Goal: Information Seeking & Learning: Learn about a topic

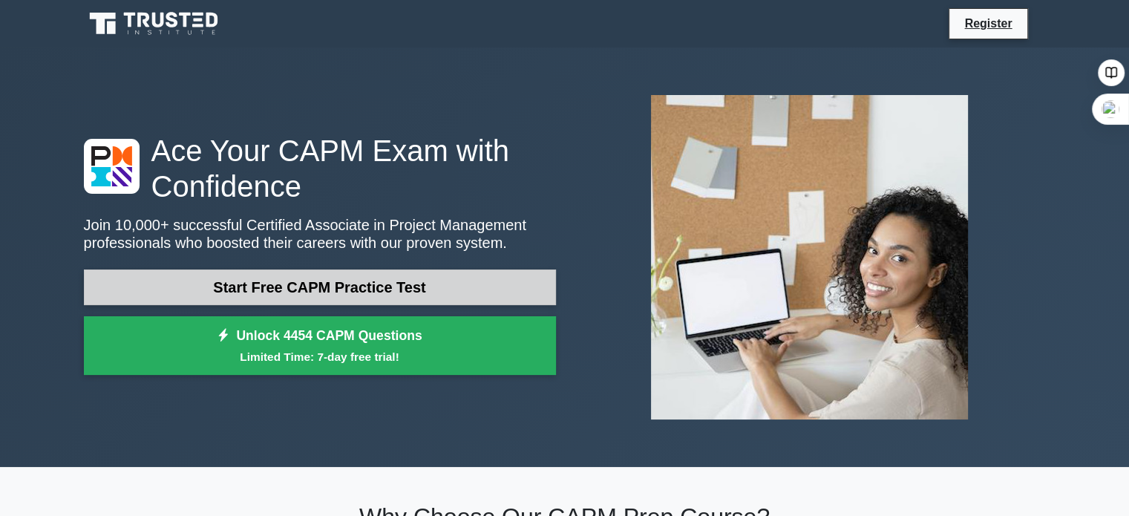
click at [327, 289] on link "Start Free CAPM Practice Test" at bounding box center [320, 287] width 472 height 36
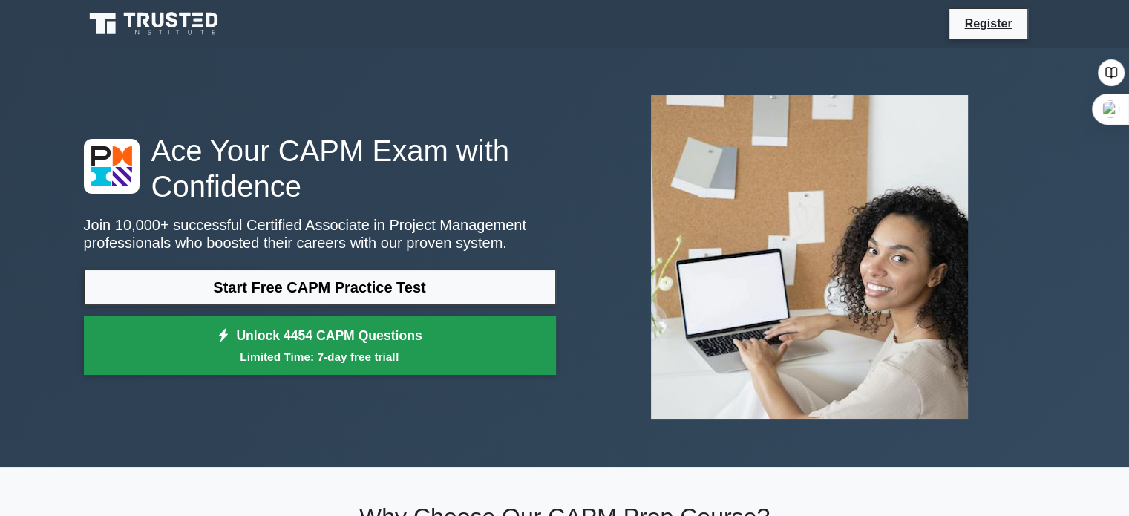
click at [290, 364] on small "Limited Time: 7-day free trial!" at bounding box center [319, 356] width 435 height 17
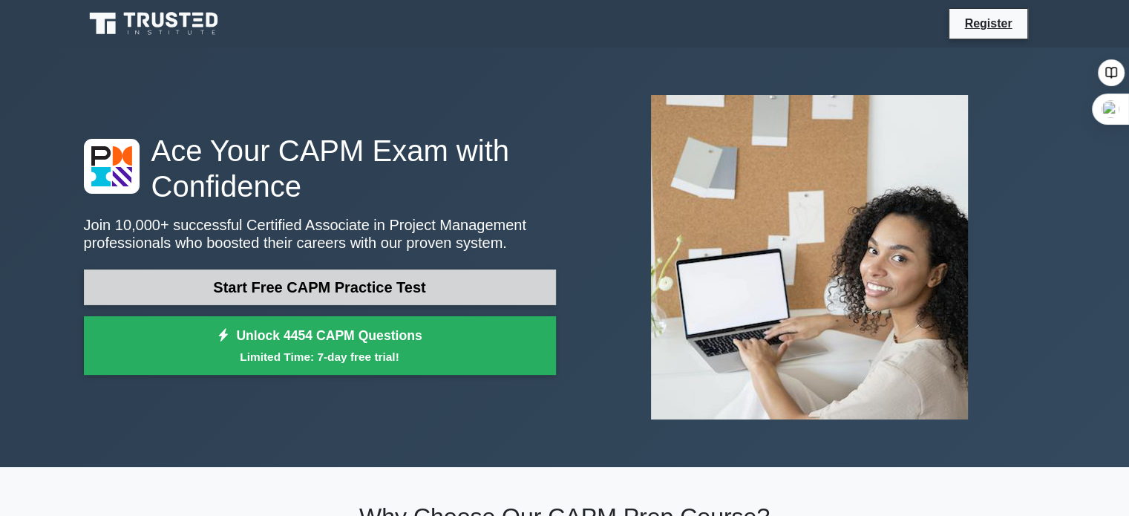
click at [352, 272] on link "Start Free CAPM Practice Test" at bounding box center [320, 287] width 472 height 36
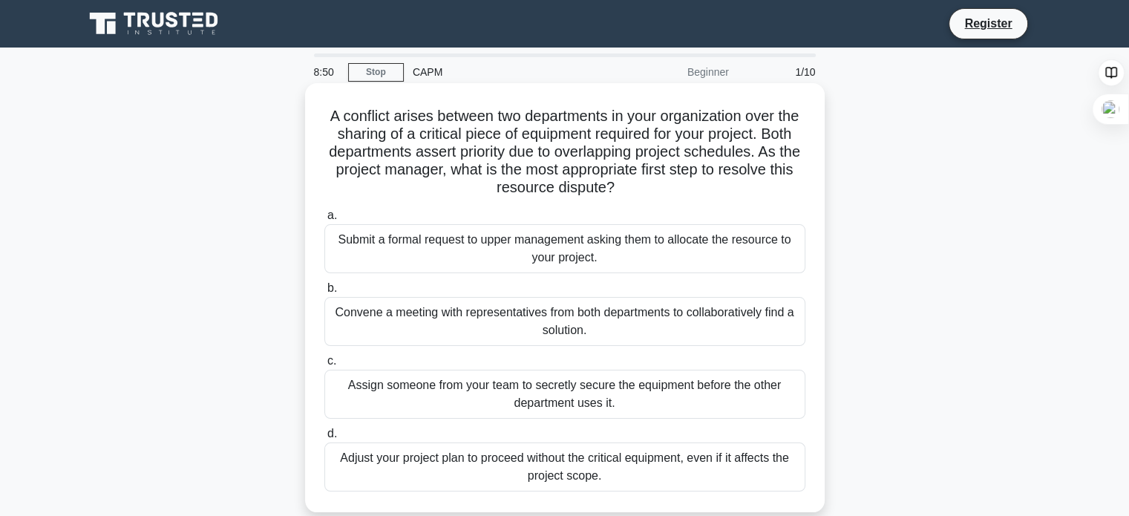
click at [616, 243] on div "Submit a formal request to upper management asking them to allocate the resourc…" at bounding box center [564, 248] width 481 height 49
click at [324, 220] on input "a. Submit a formal request to upper management asking them to allocate the reso…" at bounding box center [324, 216] width 0 height 10
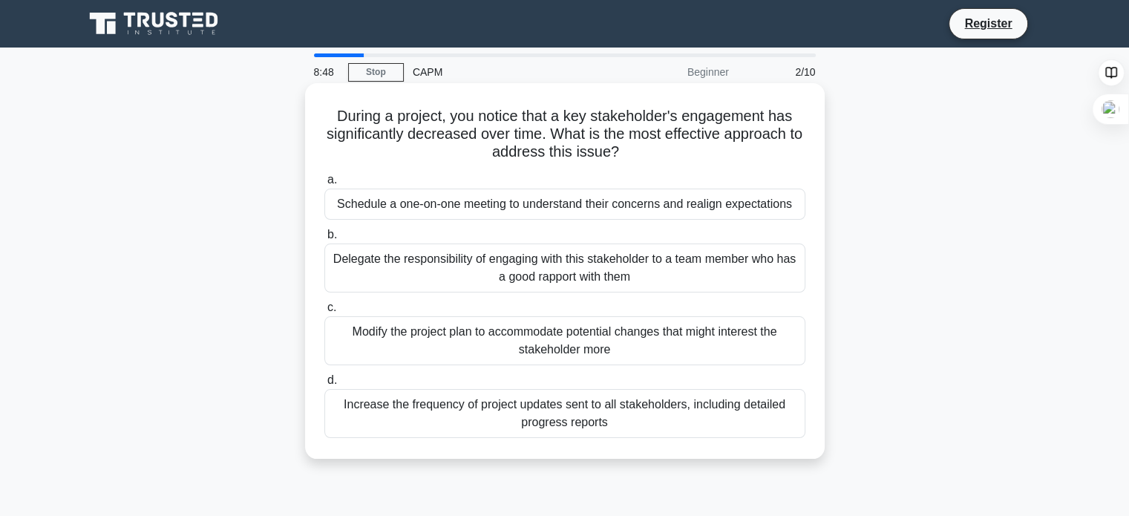
click at [482, 208] on div "Schedule a one-on-one meeting to understand their concerns and realign expectat…" at bounding box center [564, 203] width 481 height 31
click at [324, 185] on input "a. Schedule a one-on-one meeting to understand their concerns and realign expec…" at bounding box center [324, 180] width 0 height 10
